Goal: Obtain resource: Obtain resource

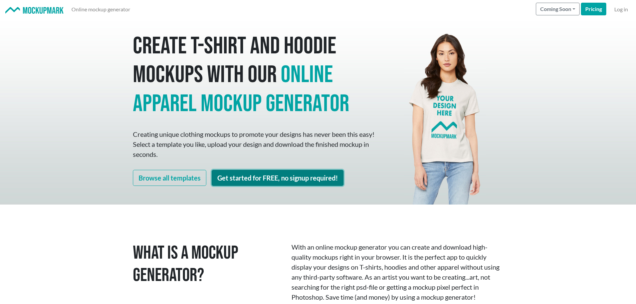
click at [252, 175] on link "Get started for FREE, no signup required!" at bounding box center [278, 178] width 132 height 16
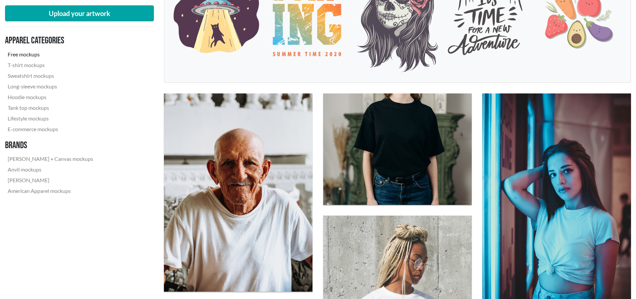
scroll to position [167, 0]
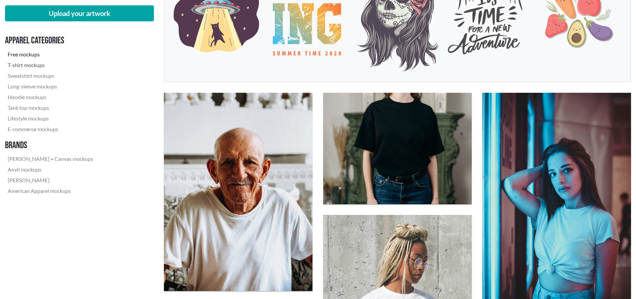
click at [35, 65] on link "T-shirt mockups" at bounding box center [50, 65] width 91 height 11
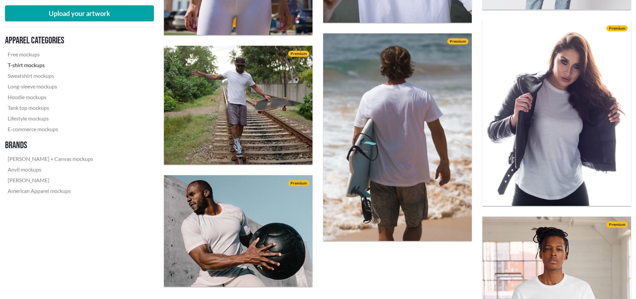
scroll to position [1531, 0]
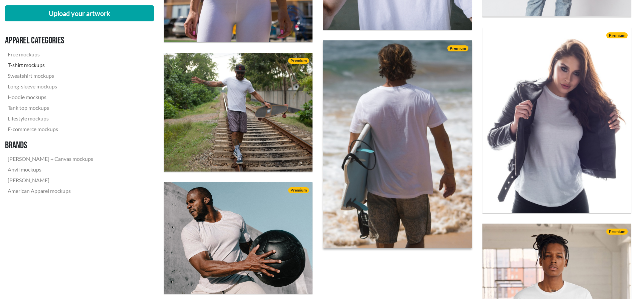
click at [391, 157] on img at bounding box center [397, 144] width 163 height 228
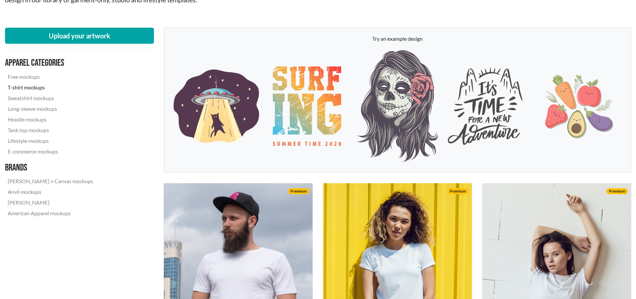
scroll to position [77, 0]
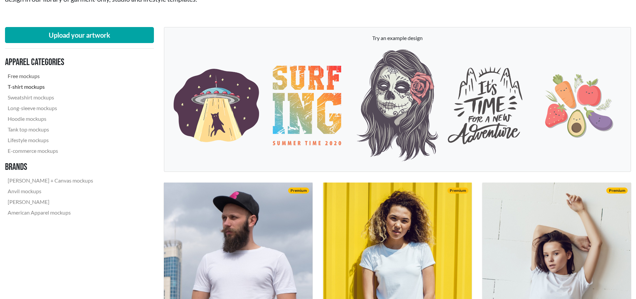
click at [33, 75] on link "Free mockups" at bounding box center [50, 76] width 91 height 11
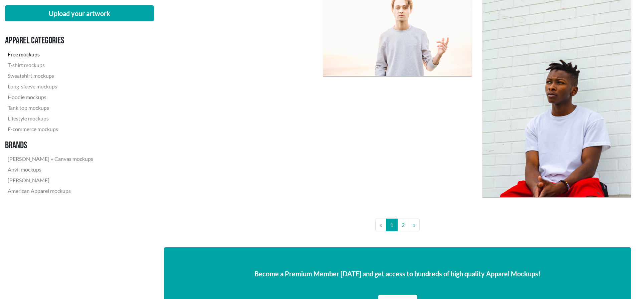
scroll to position [1658, 0]
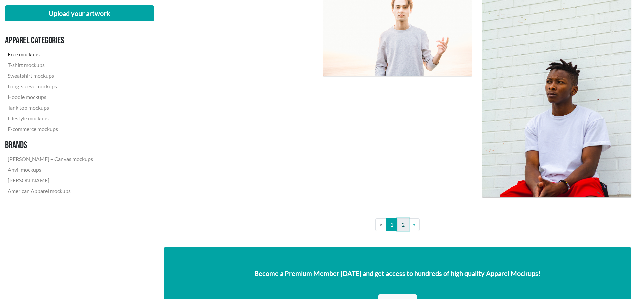
click at [402, 227] on link "2" at bounding box center [403, 224] width 12 height 13
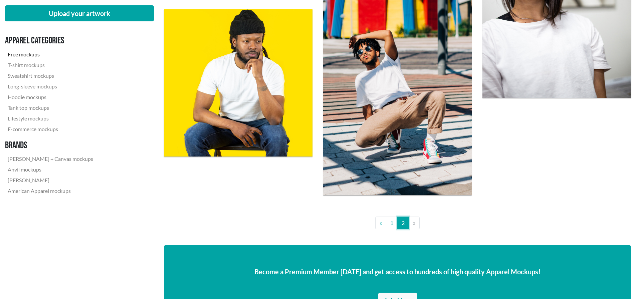
scroll to position [804, 0]
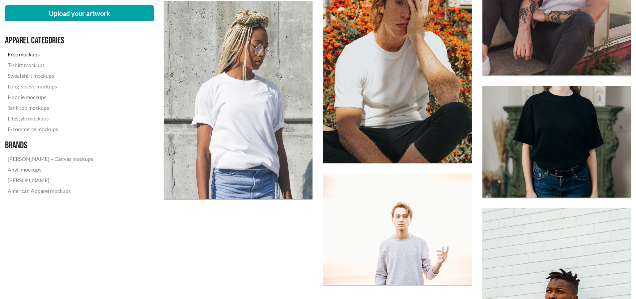
scroll to position [1436, 0]
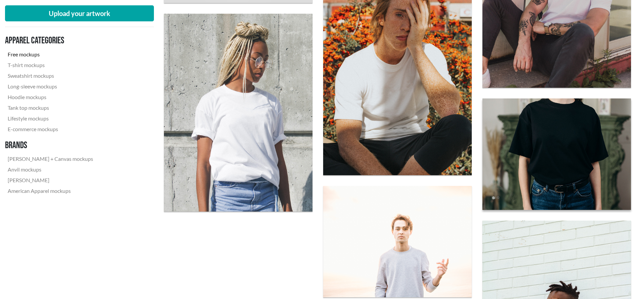
click at [532, 142] on img at bounding box center [556, 154] width 163 height 122
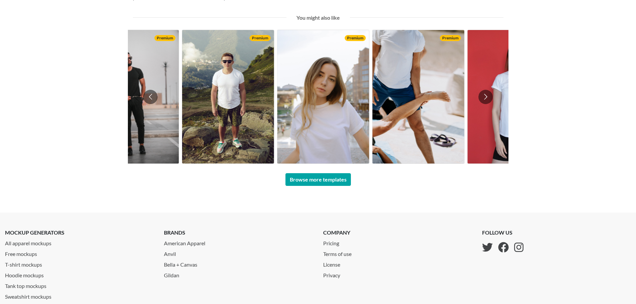
scroll to position [328, 0]
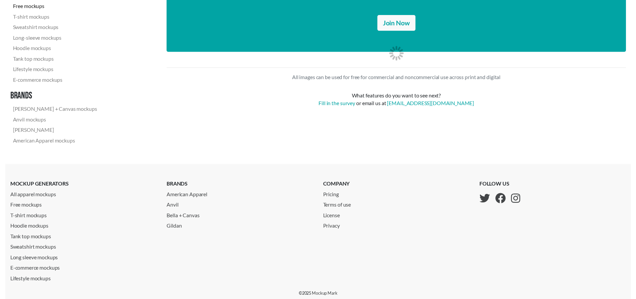
scroll to position [1883, 0]
